Goal: Task Accomplishment & Management: Use online tool/utility

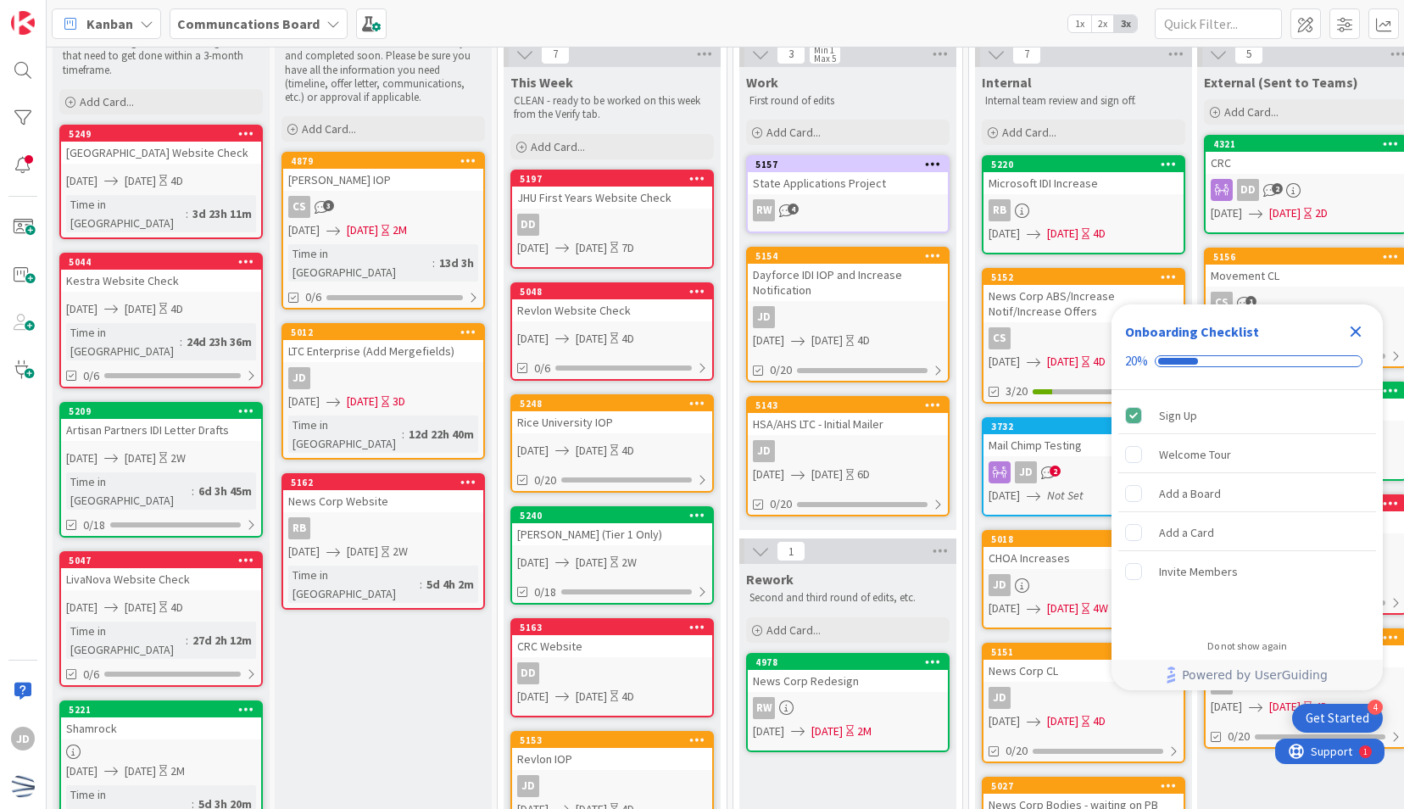
click at [1349, 327] on icon "Close Checklist" at bounding box center [1355, 331] width 20 height 20
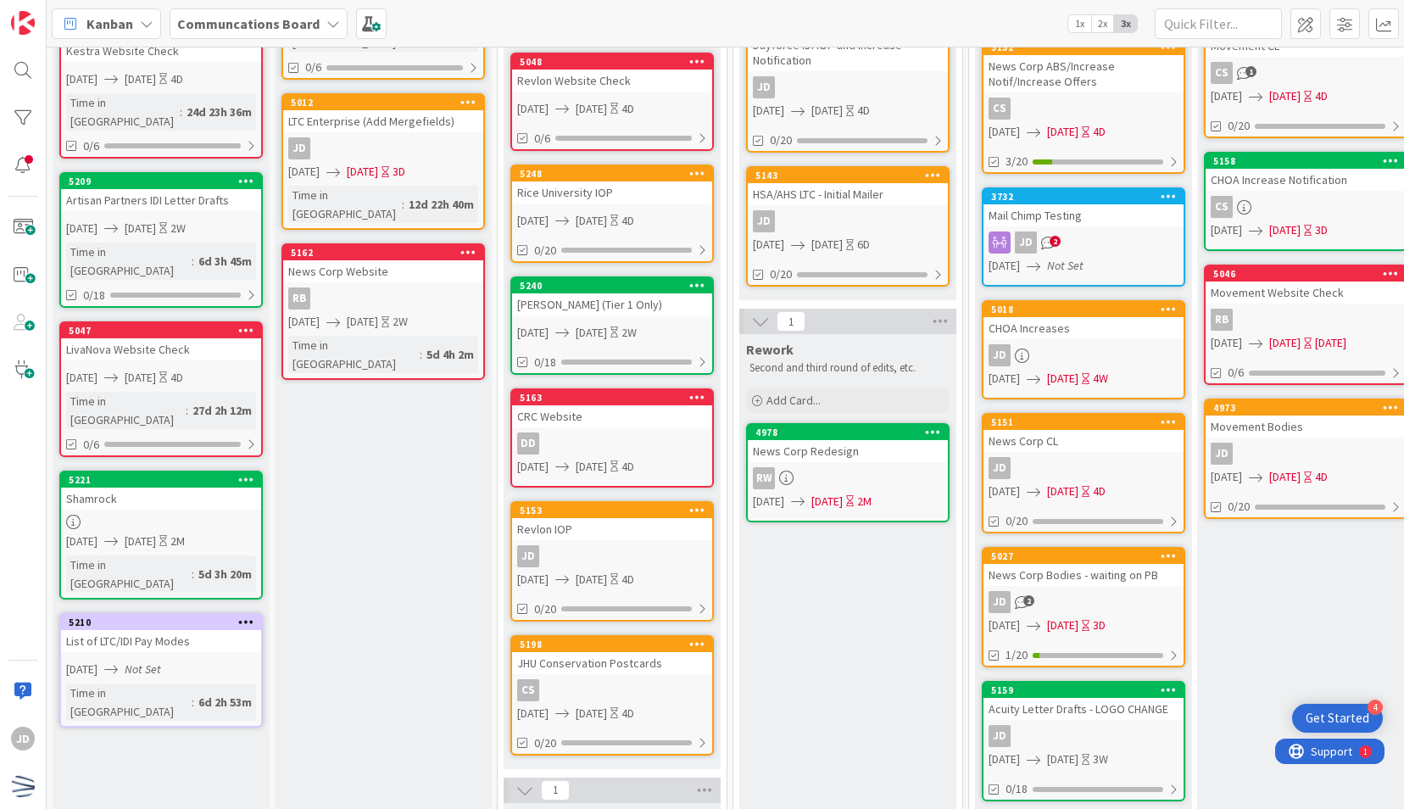
scroll to position [548, 0]
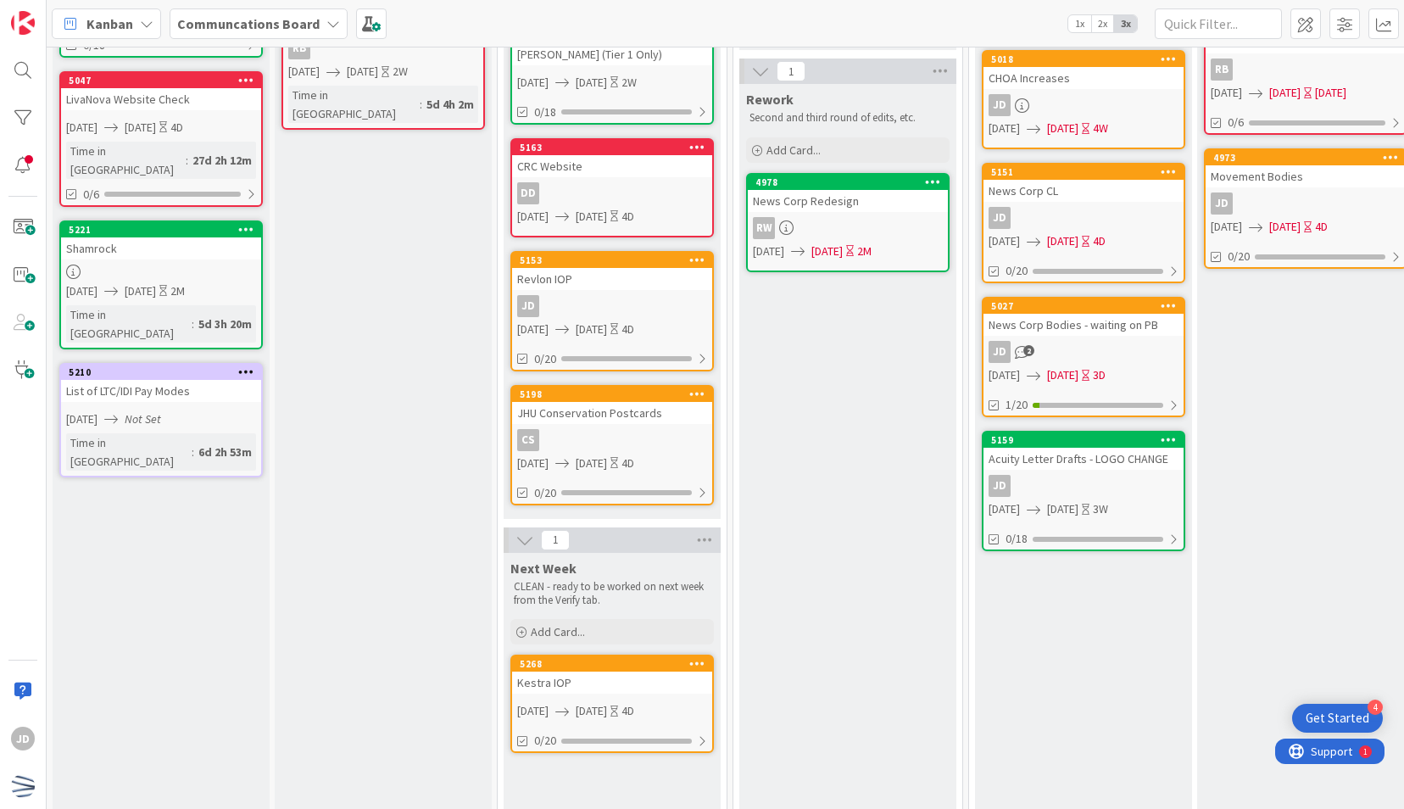
click at [438, 624] on div "Verifying CLEANING - Tasks that need to be analyzed and completed soon. Please …" at bounding box center [383, 218] width 217 height 1378
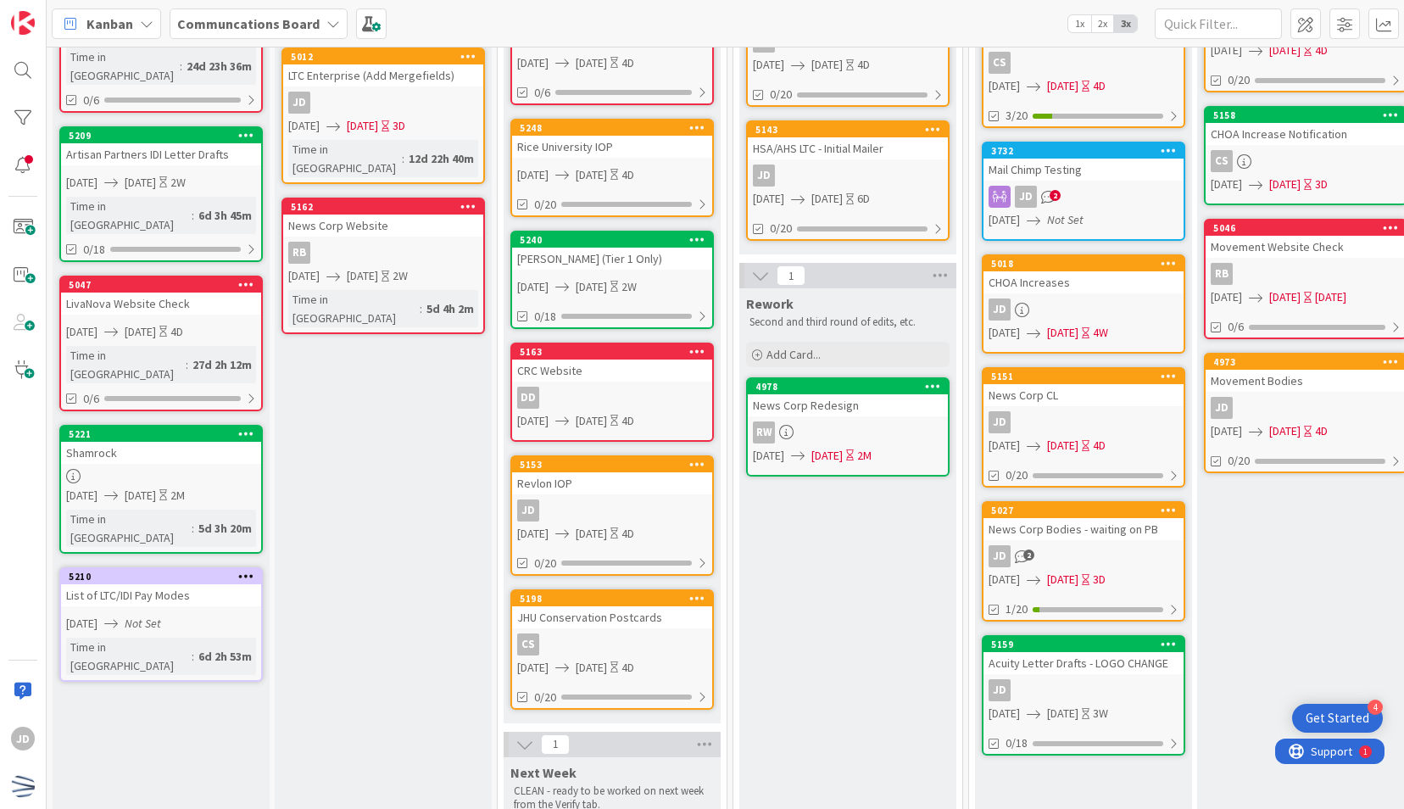
scroll to position [0, 0]
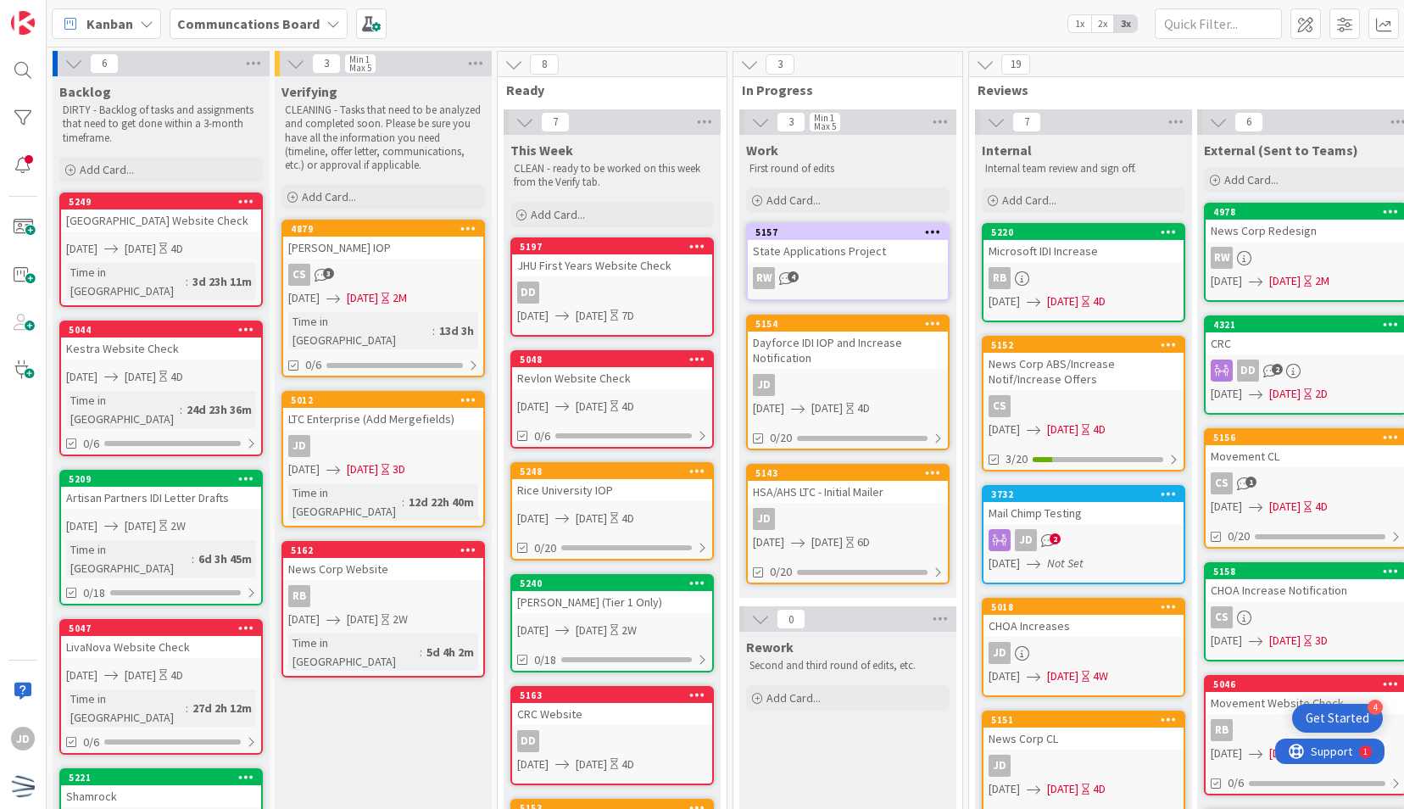
click at [804, 362] on div "Dayforce IDI IOP and Increase Notification" at bounding box center [848, 349] width 200 height 37
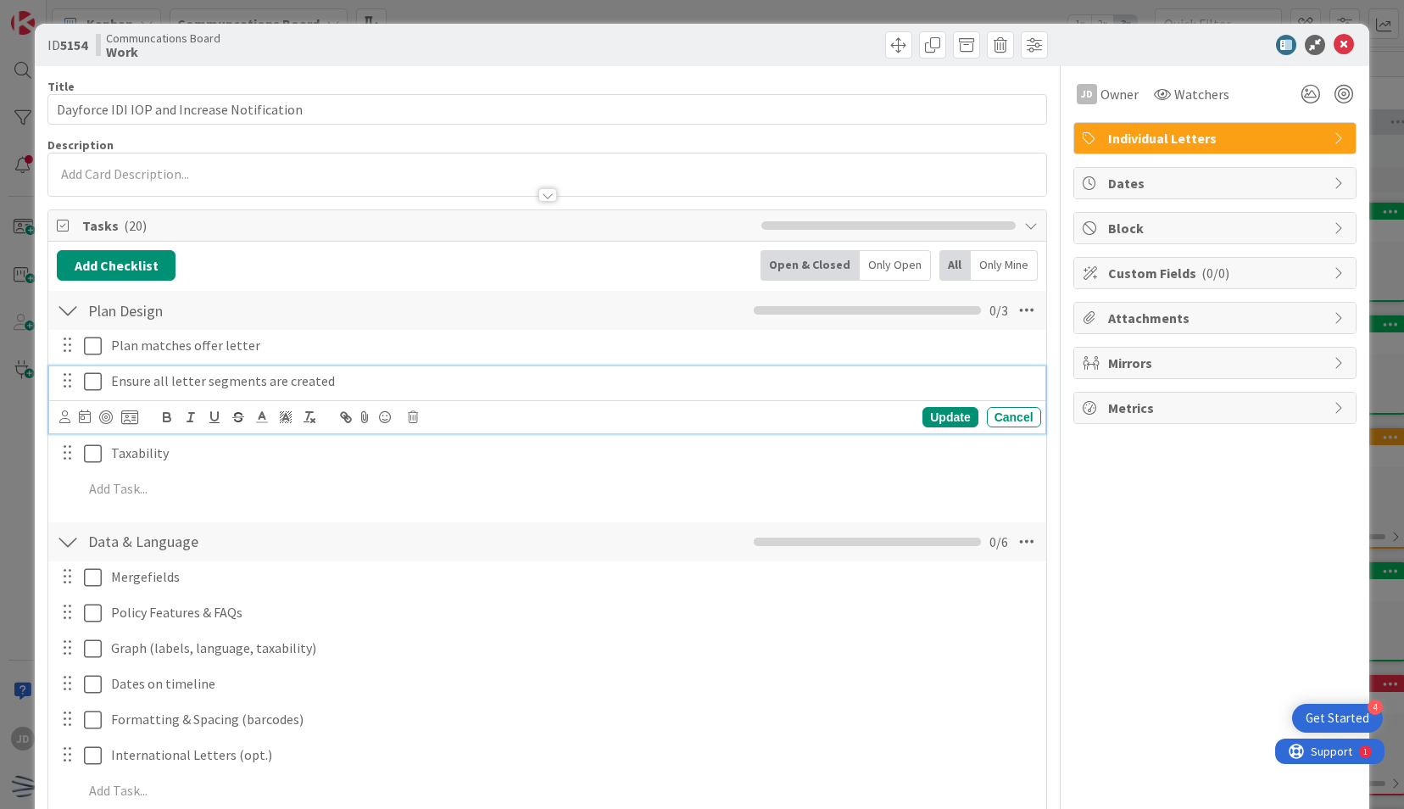
click at [799, 371] on p "Ensure all letter segments are created" at bounding box center [572, 380] width 923 height 19
